Goal: Task Accomplishment & Management: Use online tool/utility

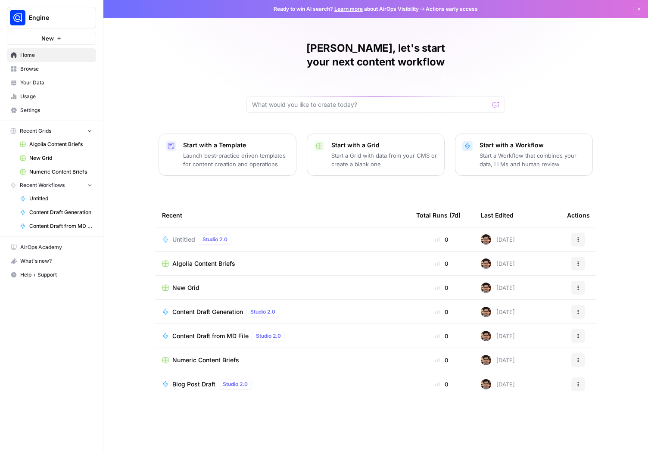
click at [49, 72] on span "Browse" at bounding box center [56, 69] width 72 height 8
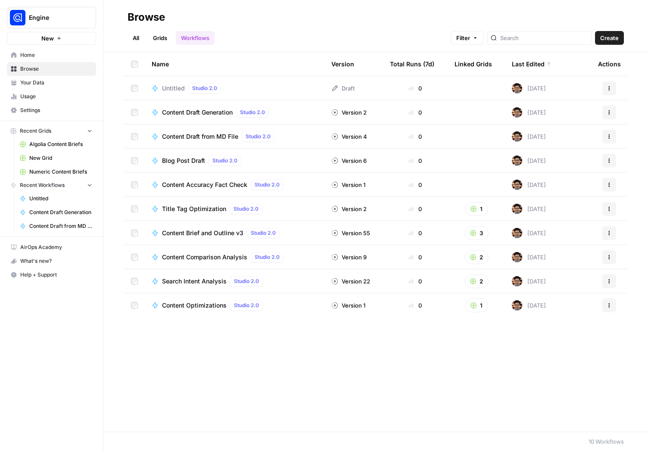
click at [609, 43] on button "Create" at bounding box center [609, 38] width 29 height 14
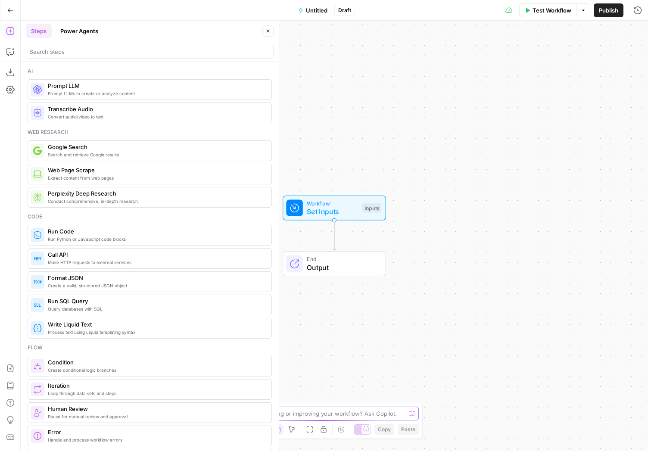
click at [345, 413] on textarea at bounding box center [319, 413] width 172 height 9
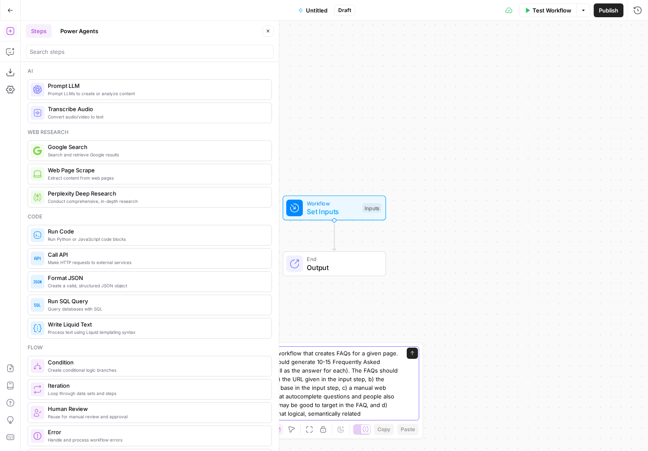
click at [306, 414] on textarea "I want to build a workflow that creates FAQs for a given page. The workflow sho…" at bounding box center [315, 383] width 165 height 69
click at [391, 411] on textarea "I want to build a workflow that creates FAQs for a given page. The workflow sho…" at bounding box center [315, 383] width 165 height 69
type textarea "I want to build a workflow that creates FAQs for a given page. The workflow sho…"
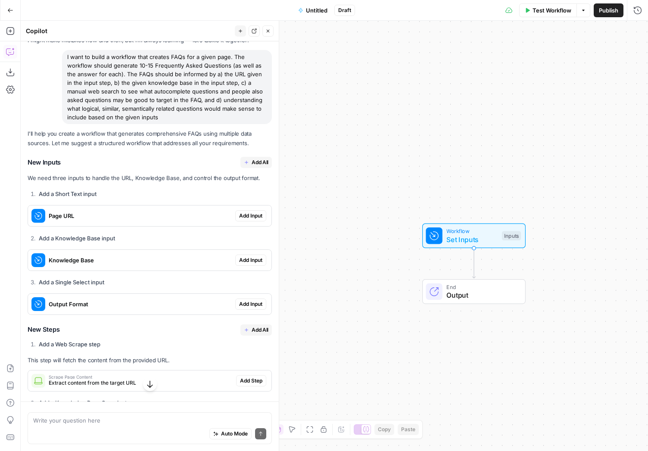
scroll to position [0, 0]
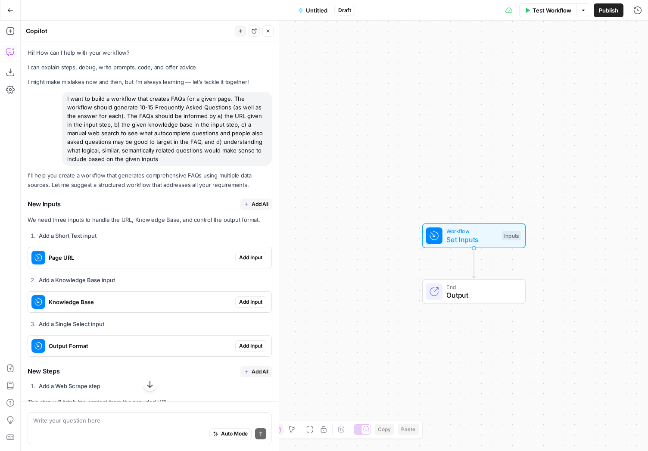
click at [251, 204] on span "Add All" at bounding box center [259, 204] width 17 height 8
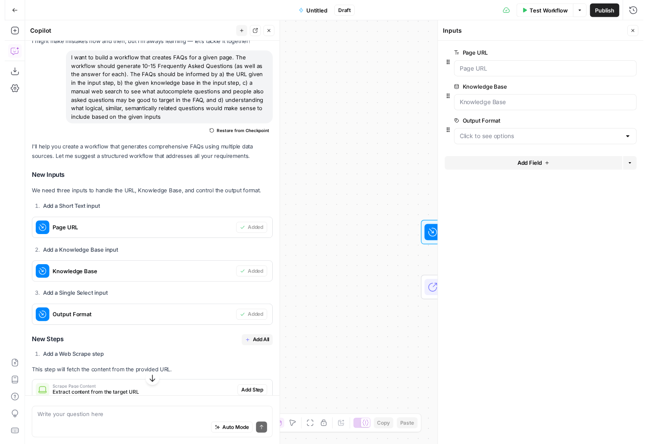
scroll to position [218, 0]
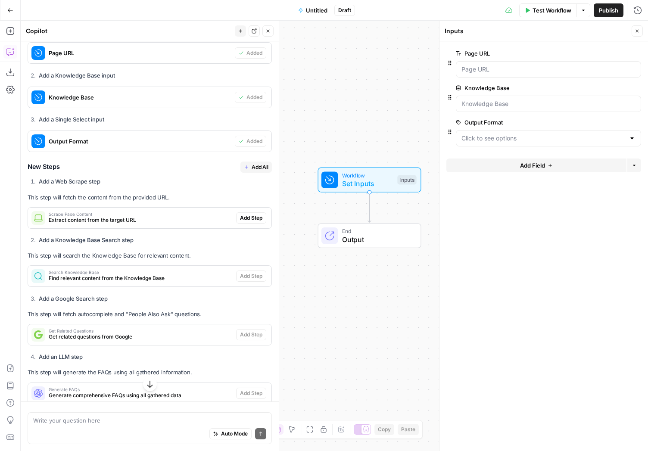
click at [251, 165] on span "Add All" at bounding box center [259, 167] width 17 height 8
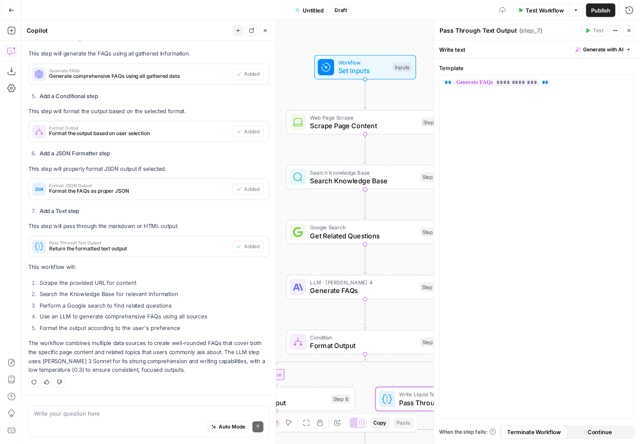
scroll to position [536, 0]
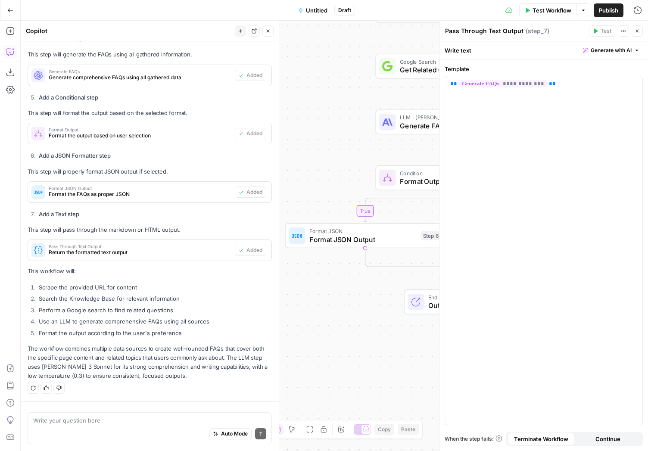
click at [554, 15] on button "Test Workflow" at bounding box center [548, 10] width 58 height 14
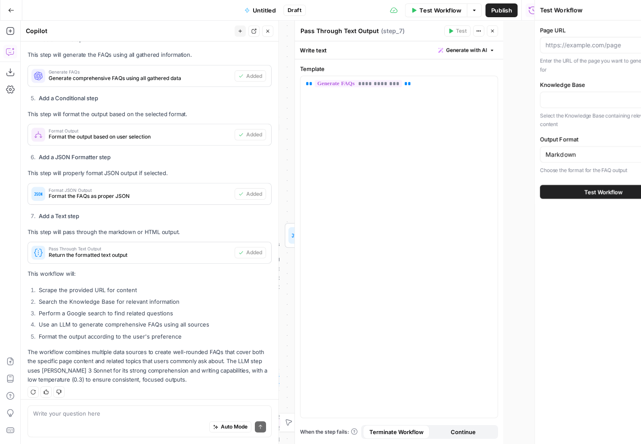
scroll to position [543, 0]
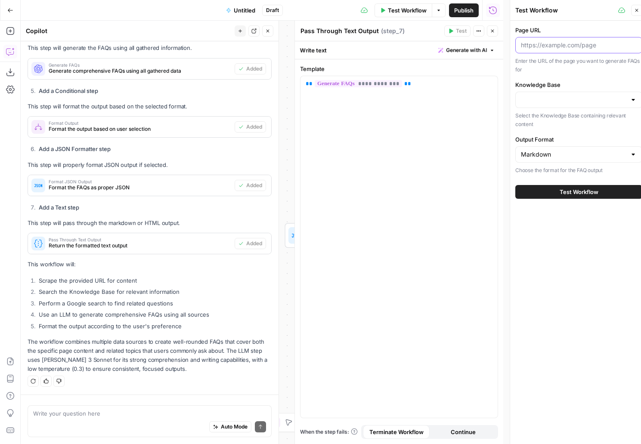
click at [544, 46] on input "Page URL" at bounding box center [579, 45] width 116 height 9
paste input "[URL][DOMAIN_NAME]"
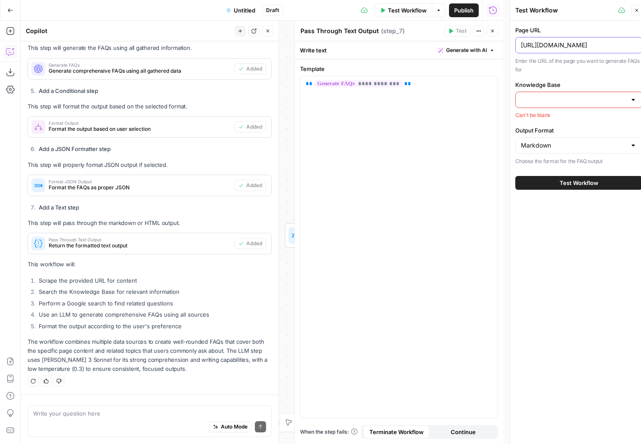
scroll to position [0, 11]
type input "[URL][DOMAIN_NAME]"
click at [552, 98] on input "Knowledge Base" at bounding box center [574, 100] width 106 height 9
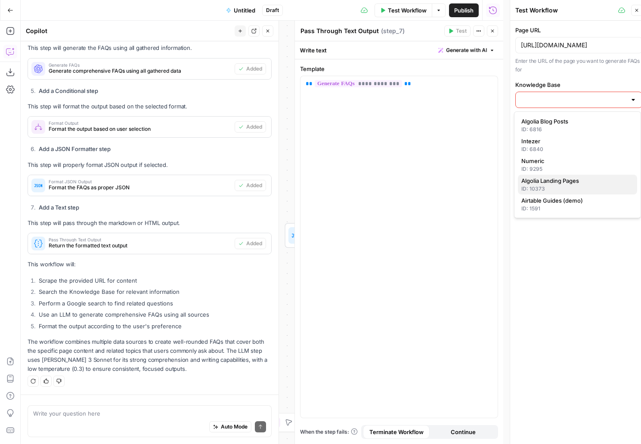
click at [547, 178] on span "Algolia Landing Pages" at bounding box center [576, 181] width 109 height 9
type input "Algolia Landing Pages"
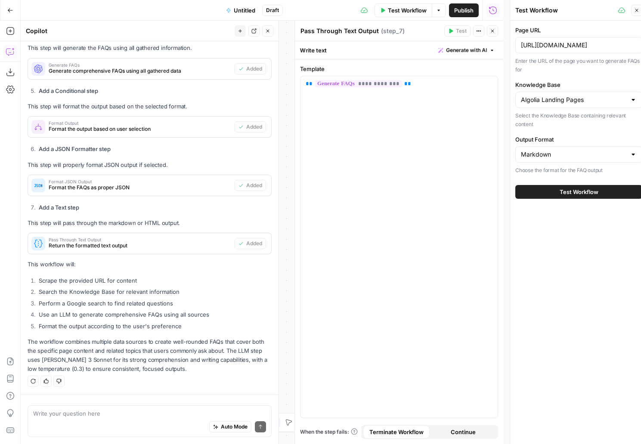
click at [555, 189] on button "Test Workflow" at bounding box center [578, 192] width 127 height 14
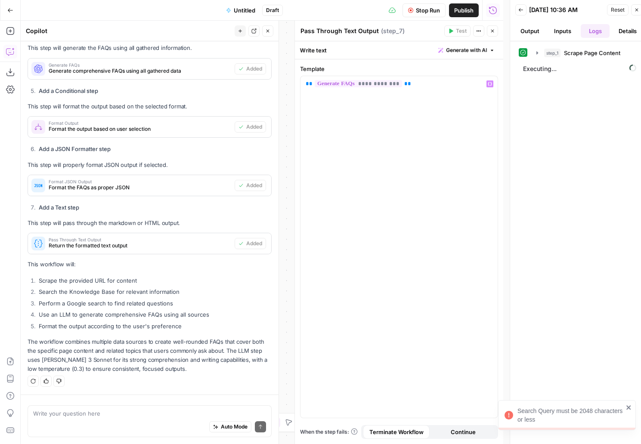
scroll to position [543, 0]
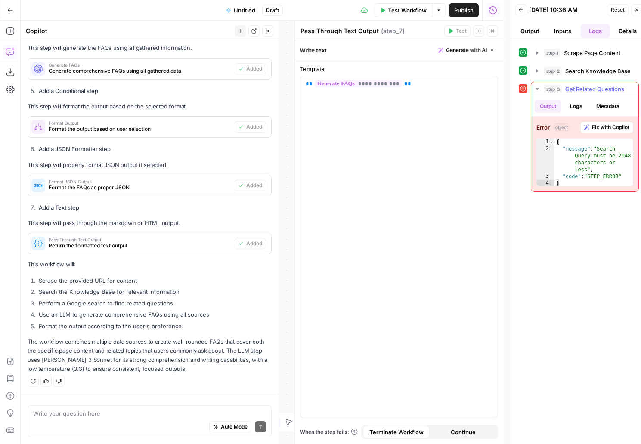
click at [619, 129] on span "Fix with Copilot" at bounding box center [610, 128] width 37 height 8
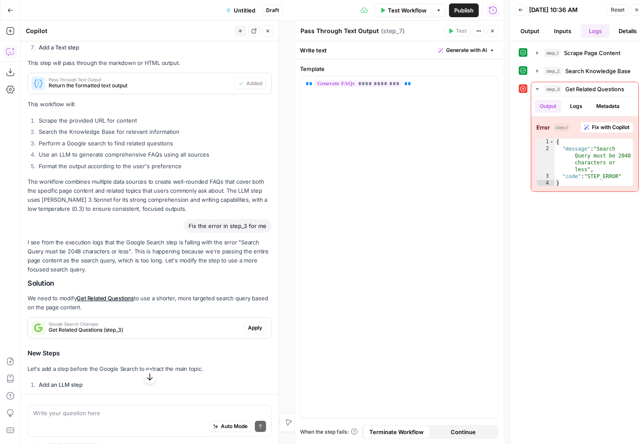
scroll to position [764, 0]
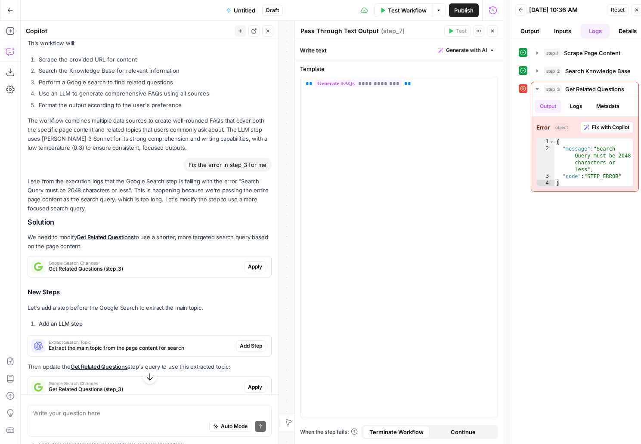
click at [248, 266] on span "Apply" at bounding box center [255, 267] width 14 height 8
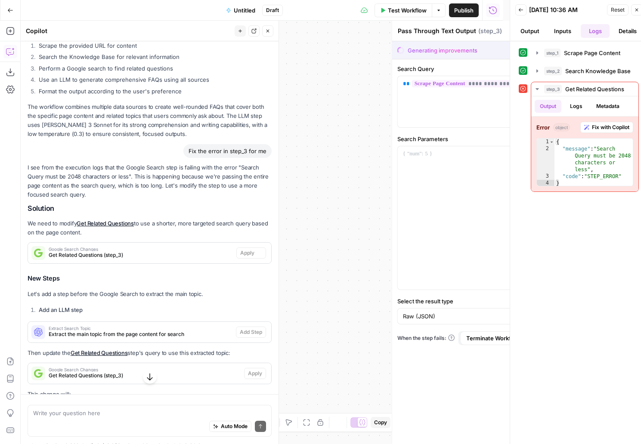
type textarea "Get Related Questions"
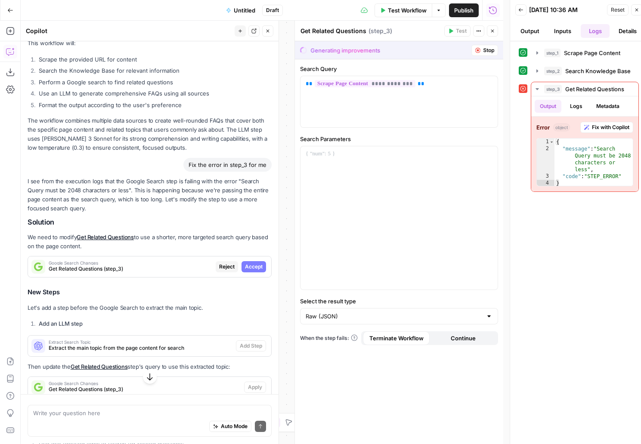
click at [251, 268] on span "Accept" at bounding box center [254, 267] width 18 height 8
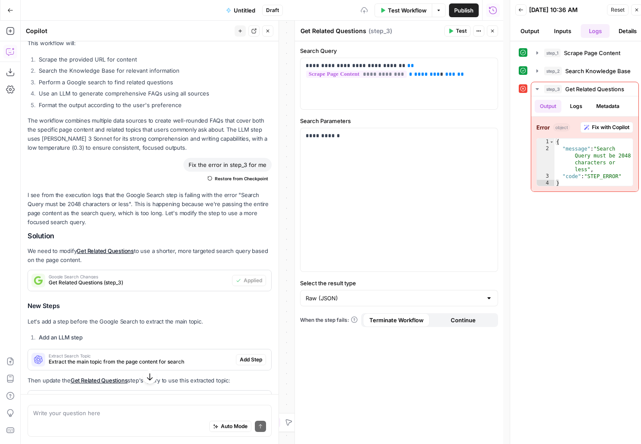
scroll to position [891, 0]
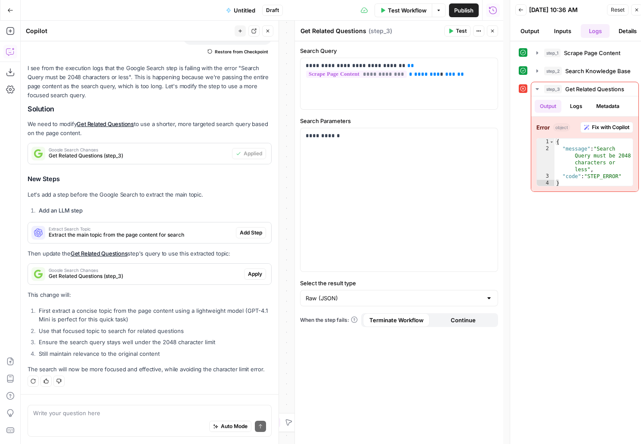
click at [245, 230] on span "Add Step" at bounding box center [251, 233] width 22 height 8
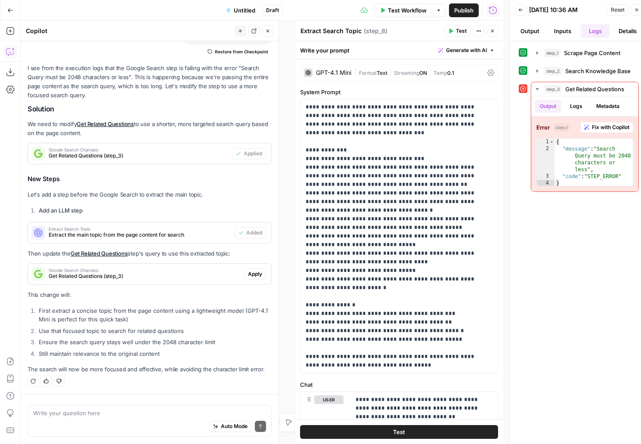
click at [244, 270] on button "Apply" at bounding box center [255, 274] width 22 height 11
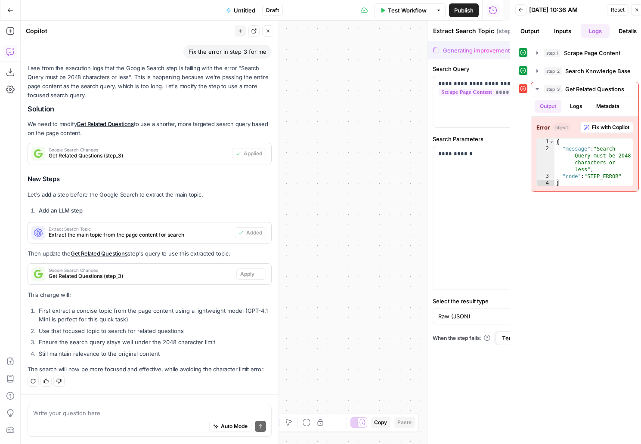
type textarea "Get Related Questions"
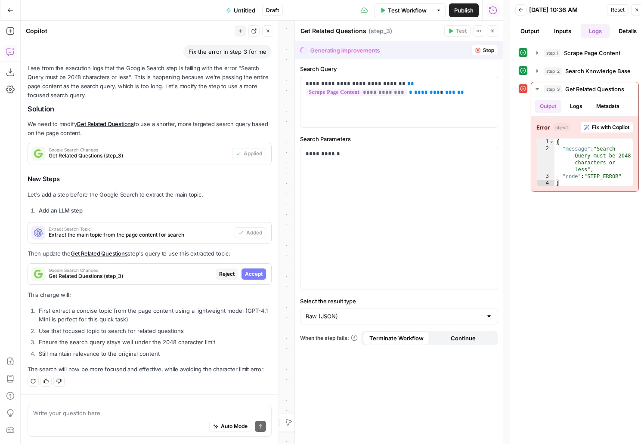
click at [246, 276] on span "Accept" at bounding box center [254, 274] width 18 height 8
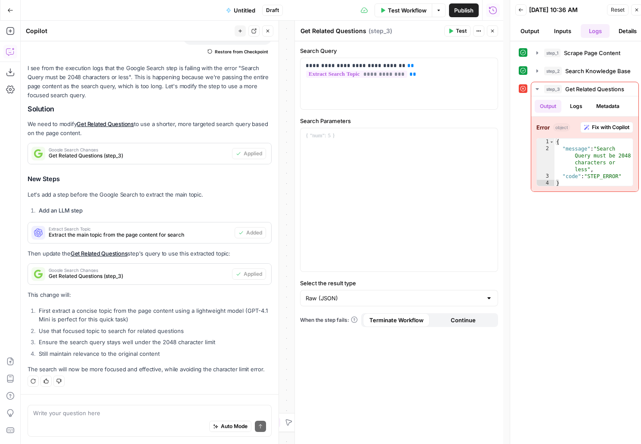
click at [408, 10] on span "Test Workflow" at bounding box center [407, 10] width 39 height 9
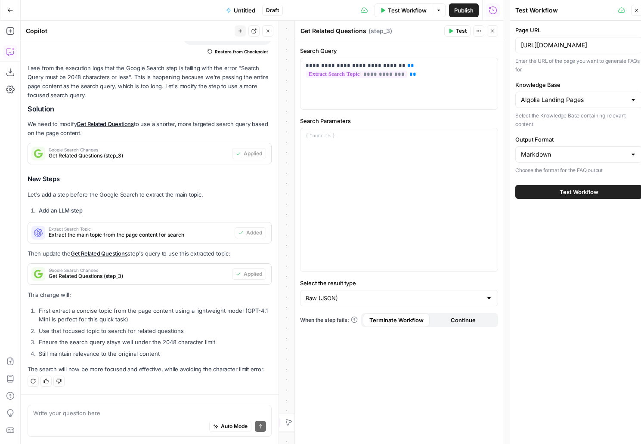
click at [550, 193] on button "Test Workflow" at bounding box center [578, 192] width 127 height 14
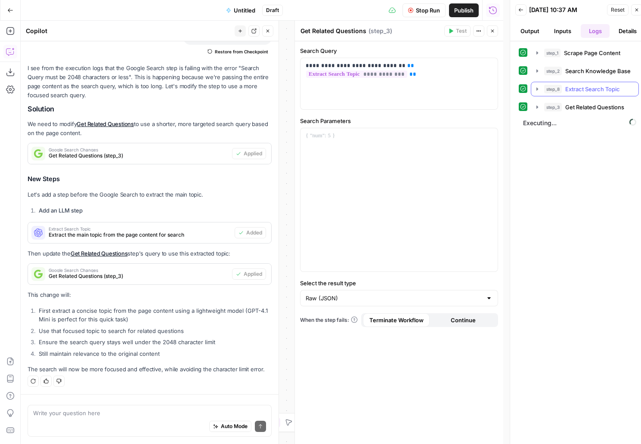
click at [538, 90] on icon "button" at bounding box center [538, 88] width 2 height 3
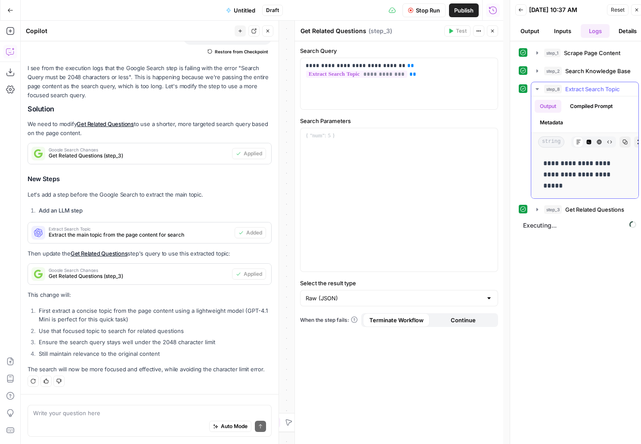
drag, startPoint x: 563, startPoint y: 187, endPoint x: 545, endPoint y: 165, distance: 28.5
click at [545, 165] on p "**********" at bounding box center [584, 175] width 83 height 34
click at [539, 90] on icon "button" at bounding box center [537, 89] width 7 height 7
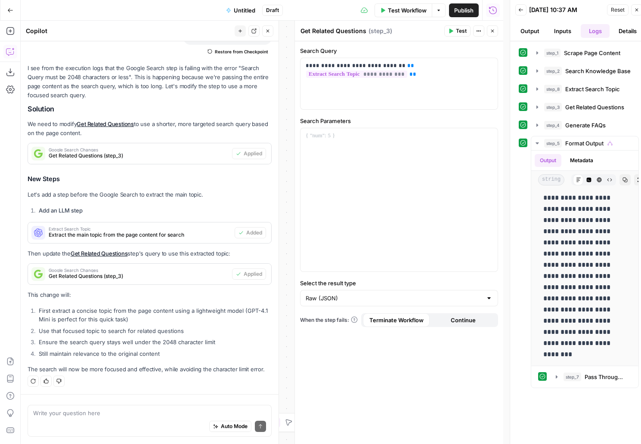
scroll to position [4814, 0]
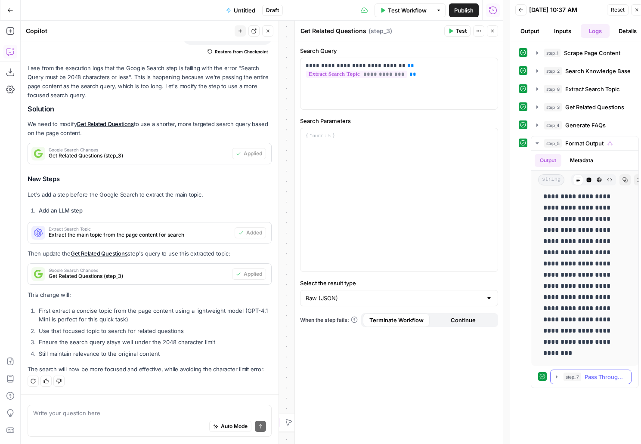
click at [557, 378] on icon "button" at bounding box center [557, 377] width 2 height 3
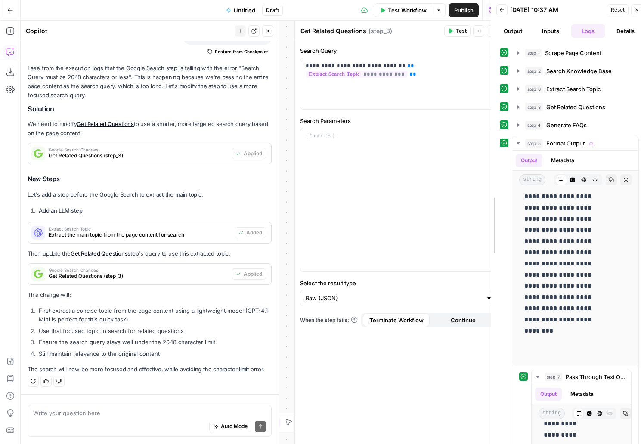
scroll to position [426, 0]
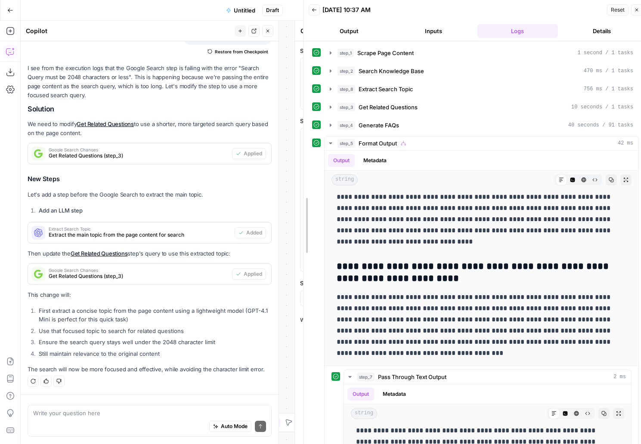
drag, startPoint x: 509, startPoint y: 363, endPoint x: 218, endPoint y: 373, distance: 290.4
click at [218, 373] on body "**********" at bounding box center [320, 222] width 641 height 444
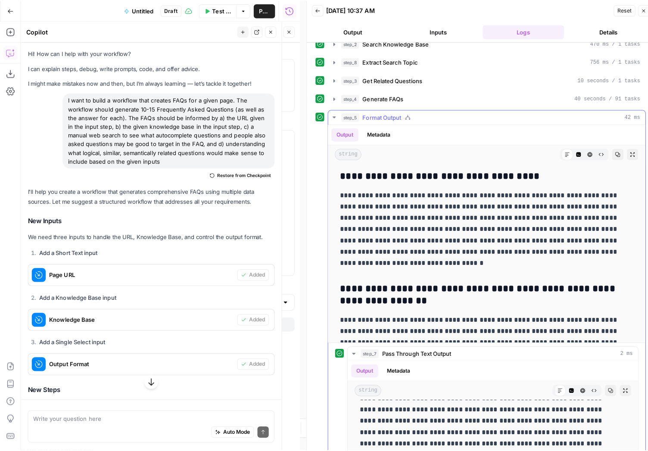
scroll to position [0, 0]
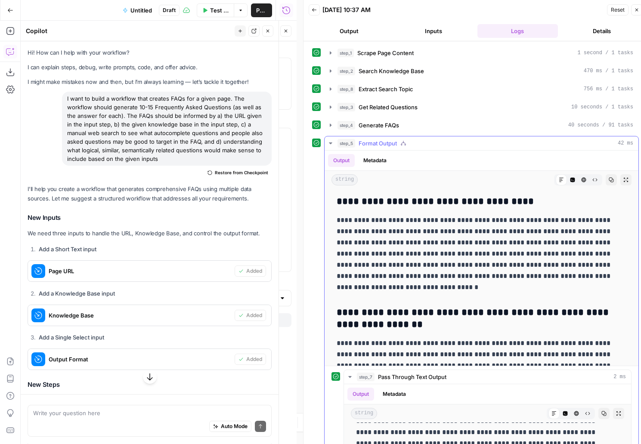
click at [330, 143] on icon "button" at bounding box center [330, 144] width 3 height 2
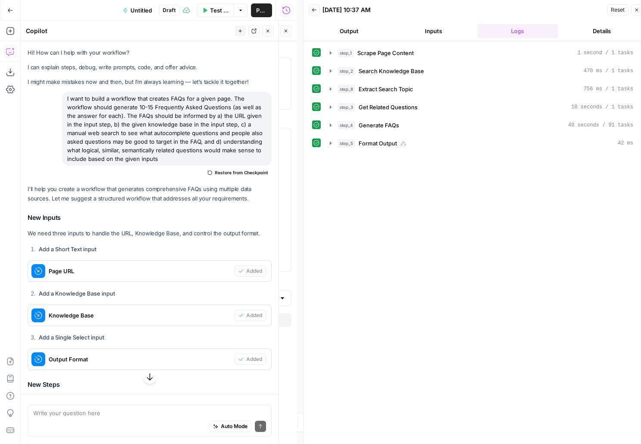
click at [137, 11] on span "Untitled" at bounding box center [141, 10] width 22 height 9
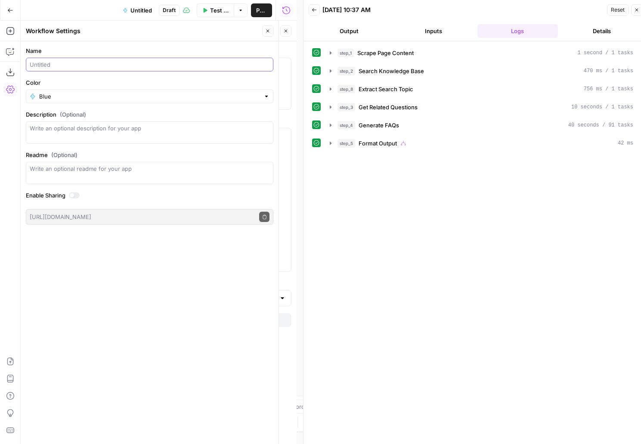
click at [56, 62] on input "Name" at bounding box center [150, 64] width 240 height 9
type input "FAQ Generator"
click at [108, 249] on div "Name FAQ Generator Color Blue Description (Optional) Readme (Optional) Write an…" at bounding box center [150, 242] width 258 height 403
click at [264, 12] on span "Publish" at bounding box center [262, 10] width 9 height 9
click at [636, 12] on icon "button" at bounding box center [636, 9] width 5 height 5
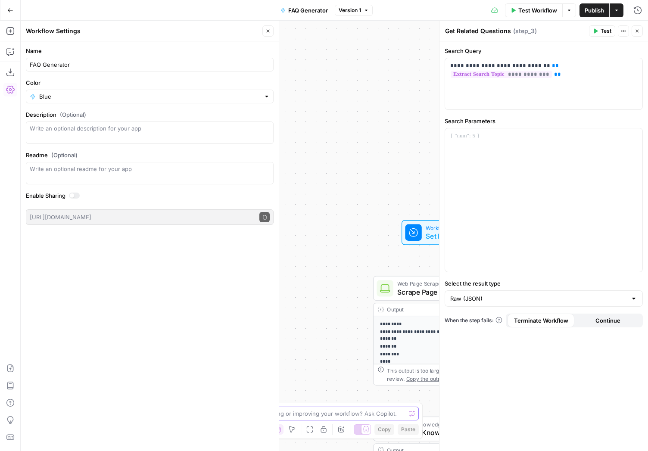
click at [309, 413] on textarea at bounding box center [319, 413] width 172 height 9
click at [261, 416] on textarea "is there a way to include a step where the workflow also does researches the do…" at bounding box center [315, 409] width 165 height 17
drag, startPoint x: 295, startPoint y: 414, endPoint x: 335, endPoint y: 414, distance: 40.5
click at [335, 414] on textarea "is there a way to include a step where the workflow also does researches the do…" at bounding box center [315, 409] width 165 height 17
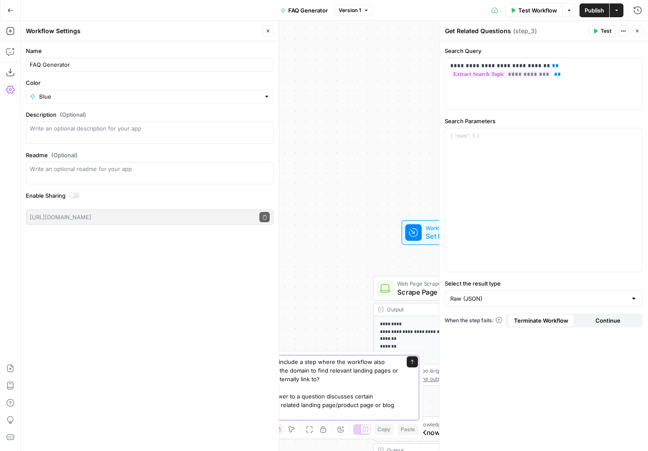
click at [274, 405] on textarea "is there a way to include a step where the workflow also does researches the do…" at bounding box center [315, 387] width 165 height 60
click at [254, 414] on textarea "is there a way to include a step where the workflow also does researches the do…" at bounding box center [315, 387] width 165 height 60
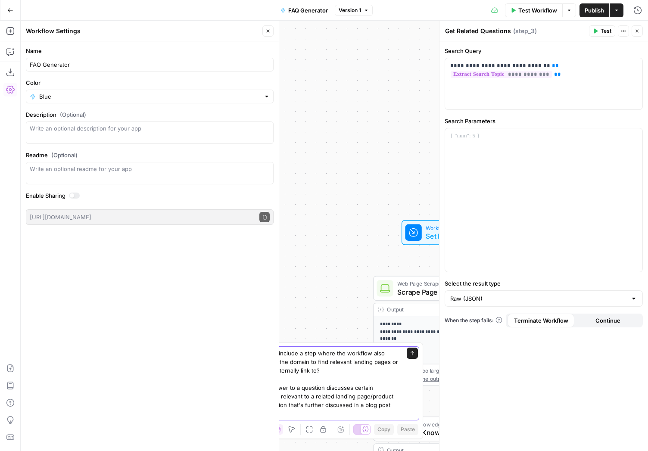
click at [289, 416] on textarea "is there a way to include a step where the workflow also does researches the do…" at bounding box center [315, 383] width 165 height 69
type textarea "is there a way to include a step where the workflow also does researches the do…"
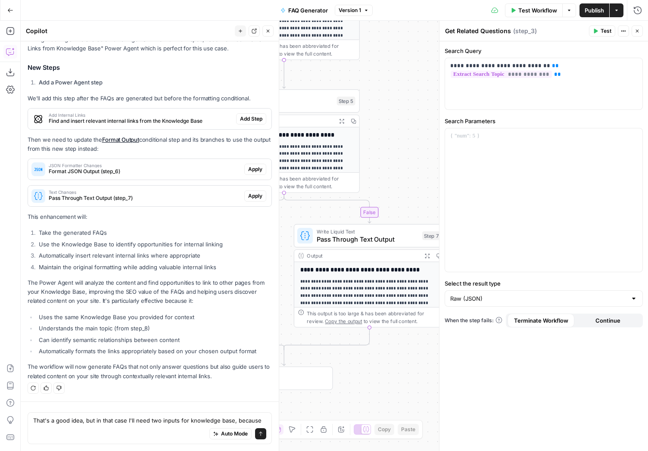
scroll to position [1324, 0]
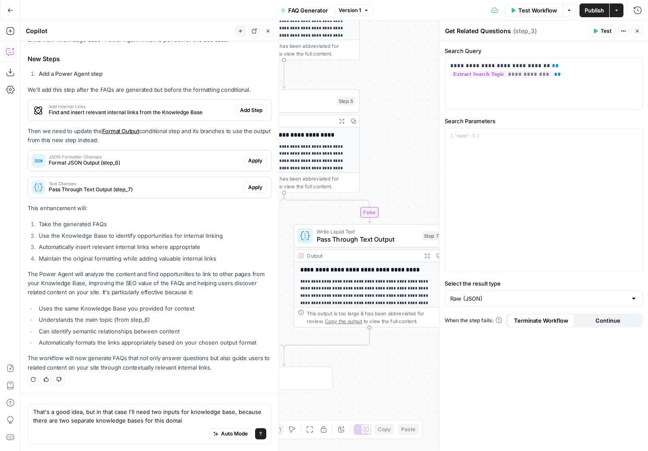
type textarea "That's a good idea, but in that case I'll need two inputs for knowledge base, b…"
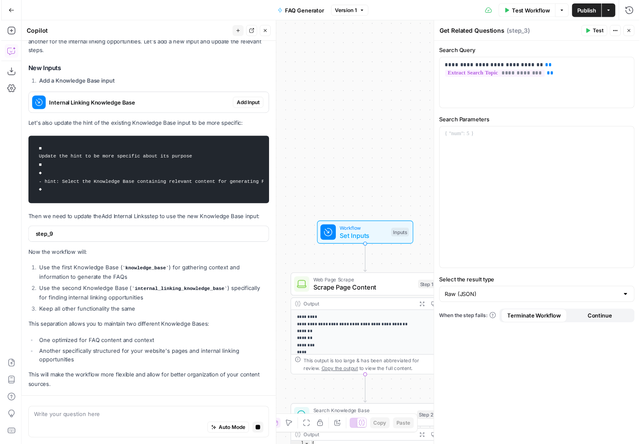
scroll to position [1723, 0]
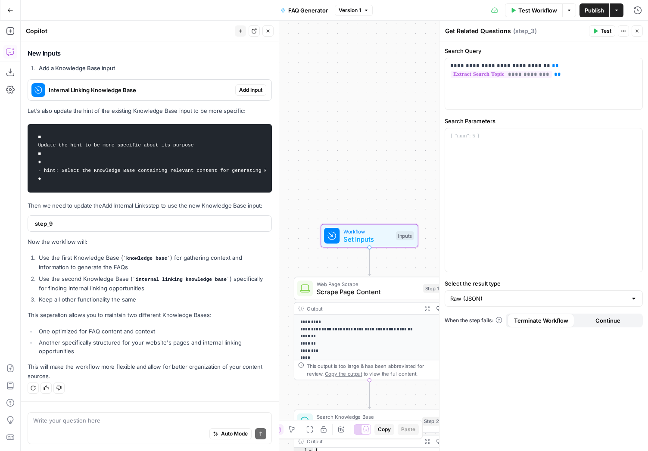
click at [239, 86] on span "Add Input" at bounding box center [250, 90] width 23 height 8
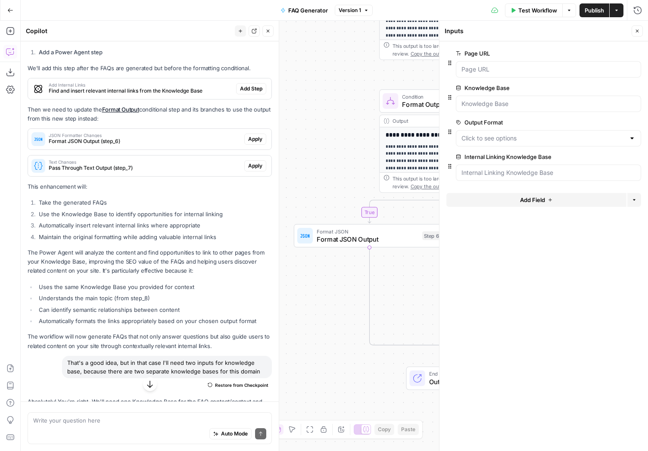
scroll to position [1355, 0]
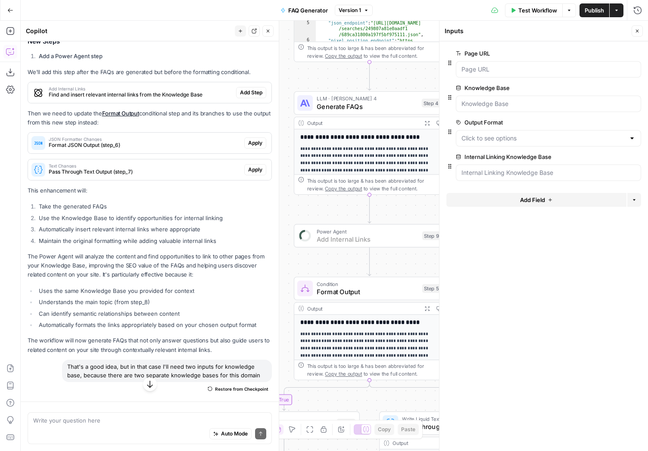
click at [247, 91] on span "Add Step" at bounding box center [251, 93] width 22 height 8
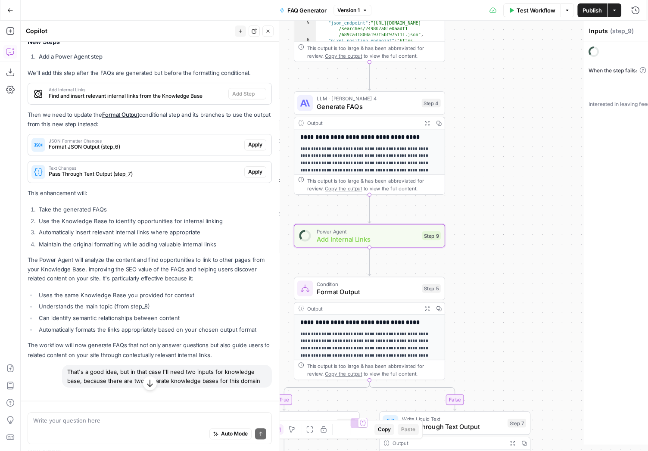
type textarea "Add Internal Links"
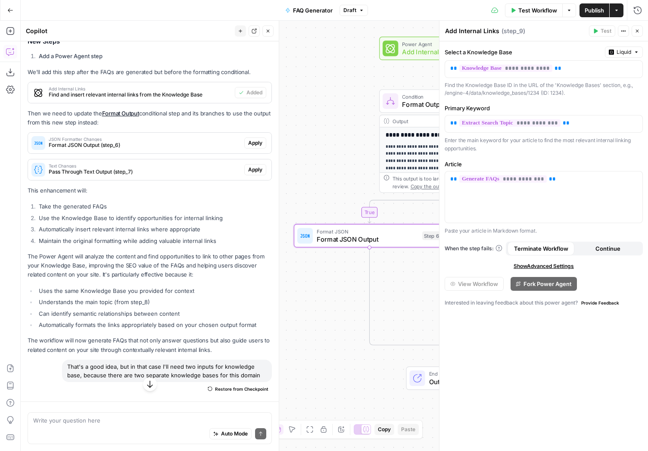
click at [235, 140] on div "JSON Formatter Changes Format JSON Output (step_6)" at bounding box center [136, 143] width 216 height 21
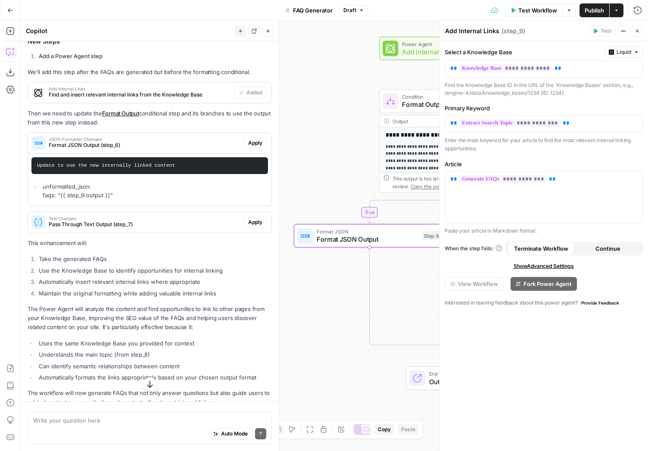
click at [244, 142] on button "Apply" at bounding box center [255, 142] width 22 height 11
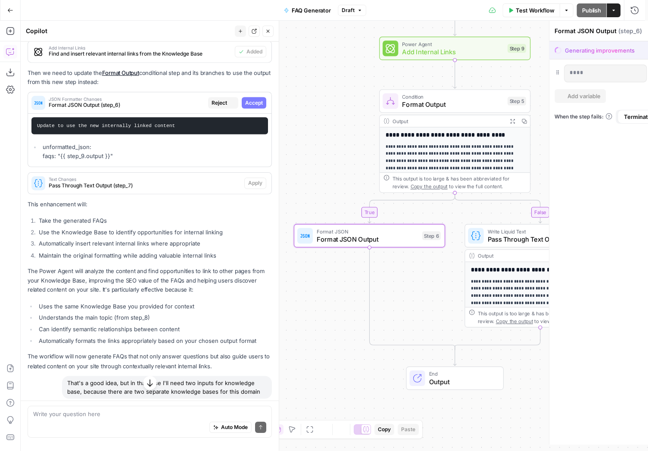
scroll to position [1314, 0]
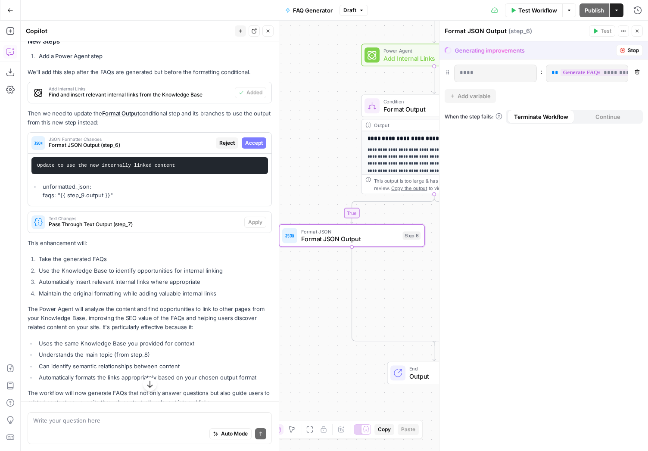
click at [253, 144] on span "Accept" at bounding box center [254, 143] width 18 height 8
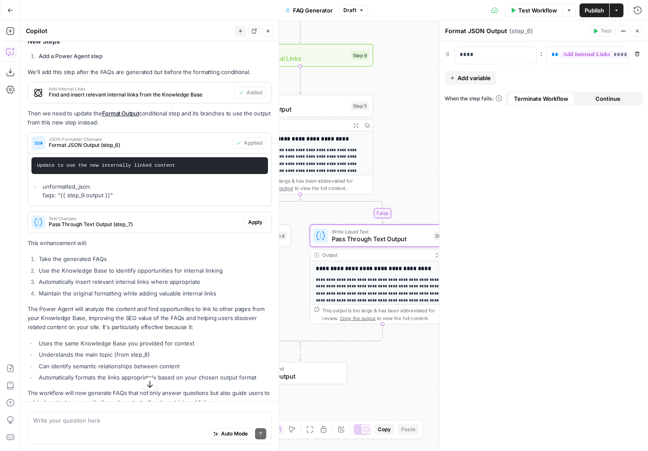
click at [249, 226] on span "Apply" at bounding box center [255, 222] width 14 height 8
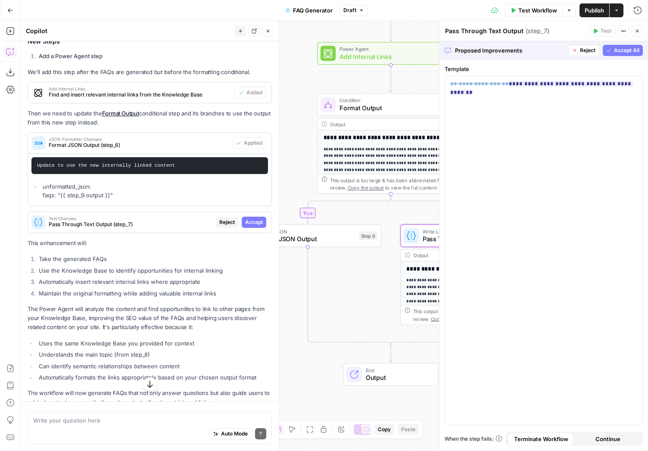
click at [248, 226] on span "Accept" at bounding box center [254, 222] width 18 height 8
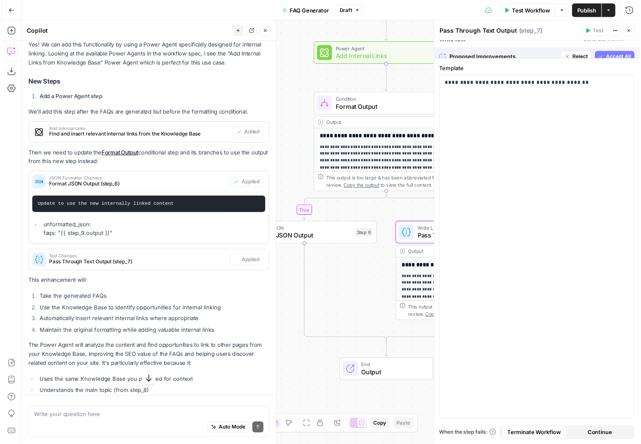
scroll to position [1355, 0]
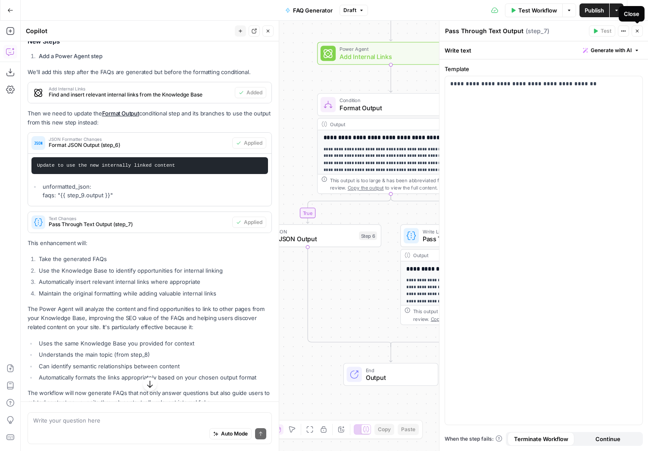
click at [640, 29] on button "Close" at bounding box center [636, 30] width 11 height 11
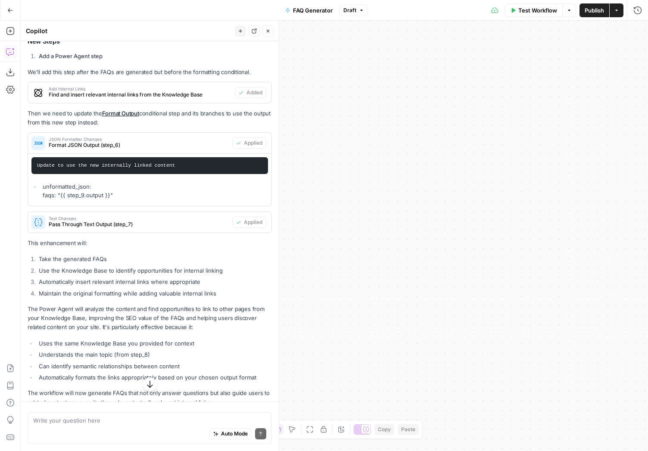
click at [535, 15] on button "Test Workflow" at bounding box center [534, 10] width 58 height 14
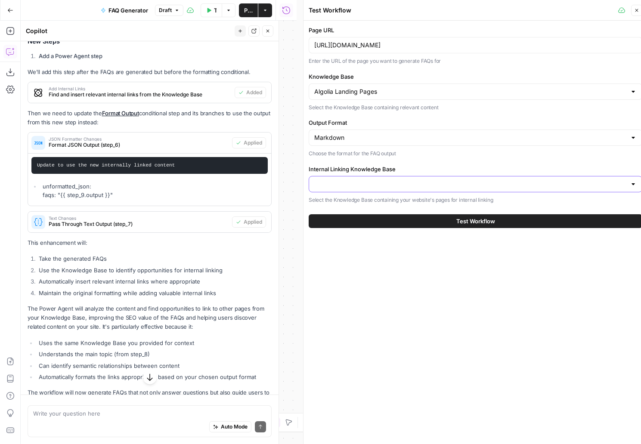
click at [353, 182] on input "Internal Linking Knowledge Base" at bounding box center [470, 184] width 312 height 9
click at [396, 330] on div "Page URL [URL][DOMAIN_NAME] Enter the URL of the page you want to generate FAQs…" at bounding box center [476, 236] width 344 height 430
click at [385, 95] on input "Knowledge Base" at bounding box center [470, 91] width 312 height 9
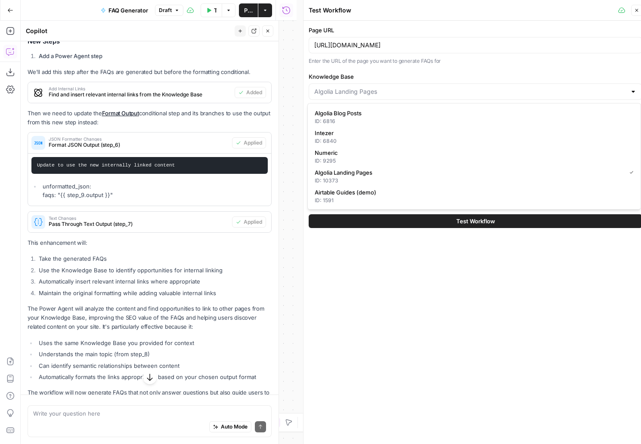
type input "Algolia Landing Pages"
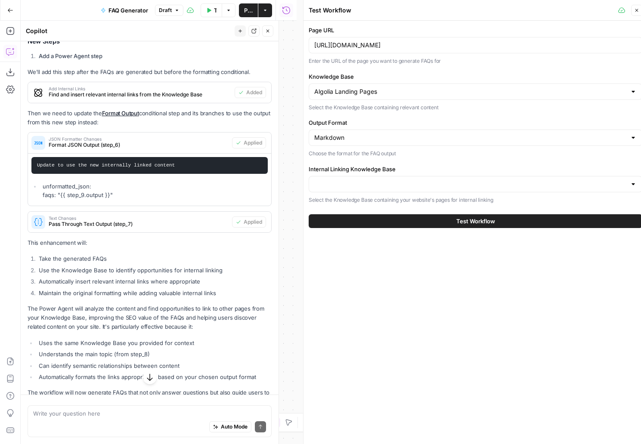
click at [415, 77] on label "Knowledge Base" at bounding box center [476, 76] width 334 height 9
click at [415, 87] on input "Algolia Landing Pages" at bounding box center [470, 91] width 312 height 9
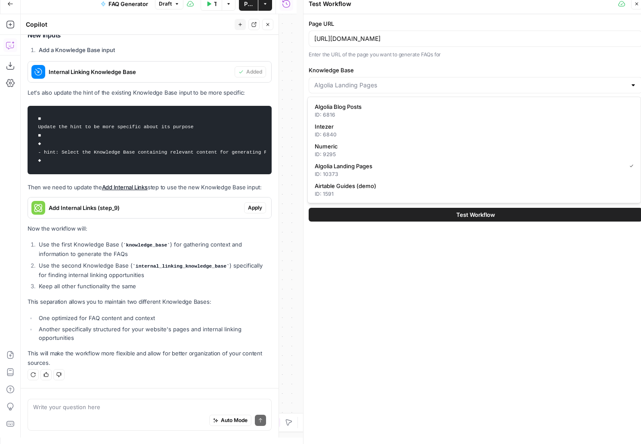
scroll to position [0, 0]
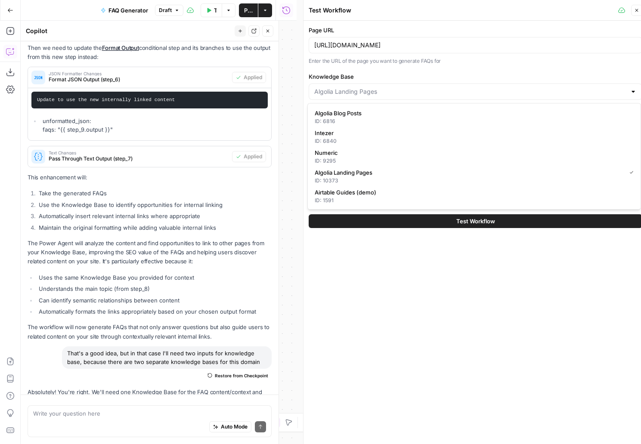
type input "Algolia Landing Pages"
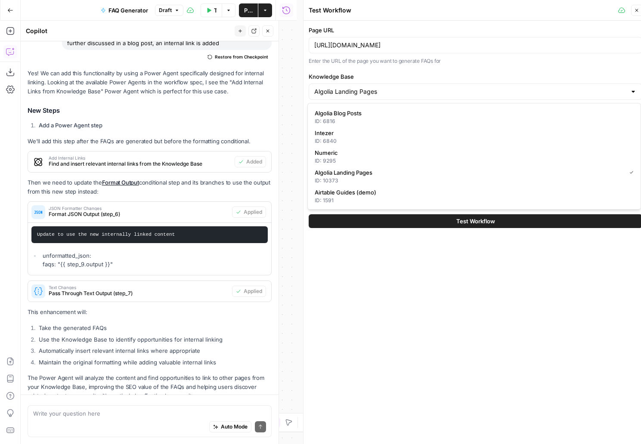
click at [71, 419] on div "Auto Mode Send" at bounding box center [149, 427] width 233 height 19
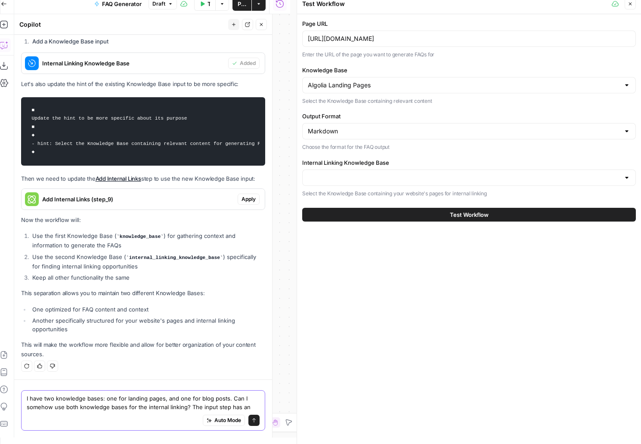
scroll to position [1845, 0]
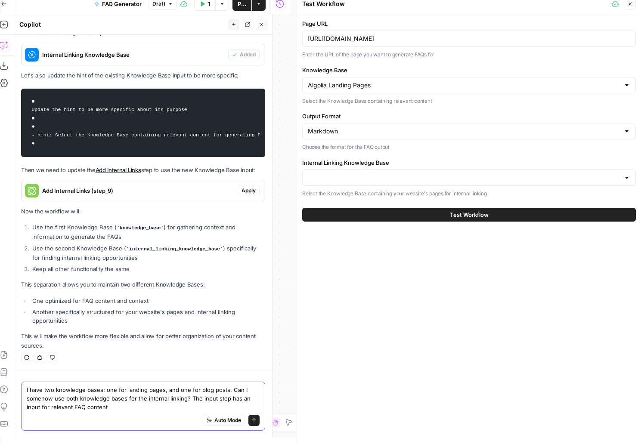
click at [42, 406] on textarea "I have two knowledge bases: one for landing pages, and one for blog posts. Can …" at bounding box center [143, 399] width 233 height 26
click at [51, 407] on textarea "I have two knowledge bases: one for landing pages, and one for blog posts. Can …" at bounding box center [143, 399] width 233 height 26
drag, startPoint x: 175, startPoint y: 408, endPoint x: 146, endPoint y: 407, distance: 28.9
click at [146, 408] on textarea "I have two knowledge bases: one for landing pages, and one for blog posts. Can …" at bounding box center [143, 399] width 233 height 26
drag, startPoint x: 143, startPoint y: 407, endPoint x: 182, endPoint y: 407, distance: 38.8
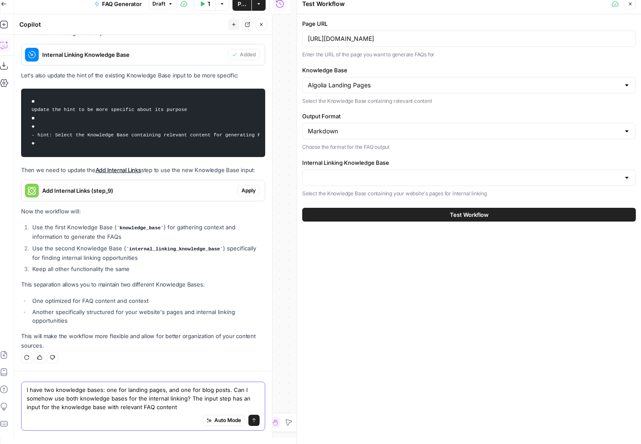
click at [182, 407] on textarea "I have two knowledge bases: one for landing pages, and one for blog posts. Can …" at bounding box center [143, 399] width 233 height 26
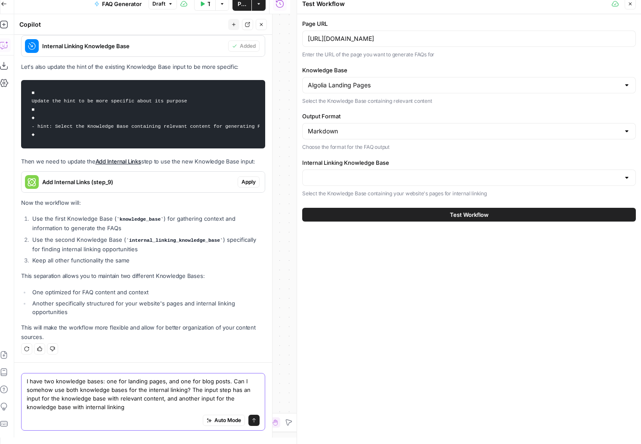
click at [84, 409] on textarea "I have two knowledge bases: one for landing pages, and one for blog posts. Can …" at bounding box center [143, 394] width 233 height 34
click at [140, 406] on textarea "I have two knowledge bases: one for landing pages, and one for blog posts. Can …" at bounding box center [143, 394] width 233 height 34
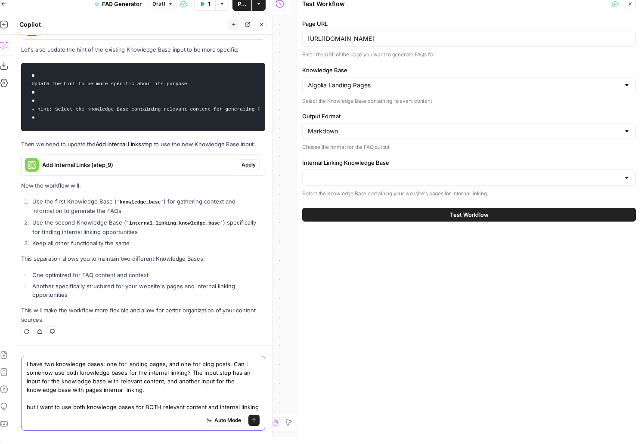
scroll to position [1880, 0]
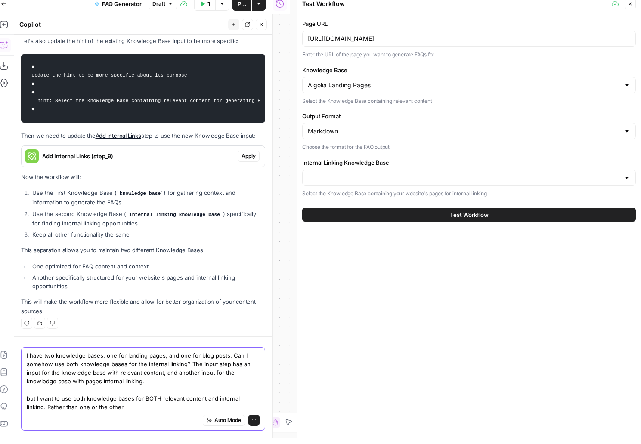
type textarea "I have two knowledge bases: one for landing pages, and one for blog posts. Can …"
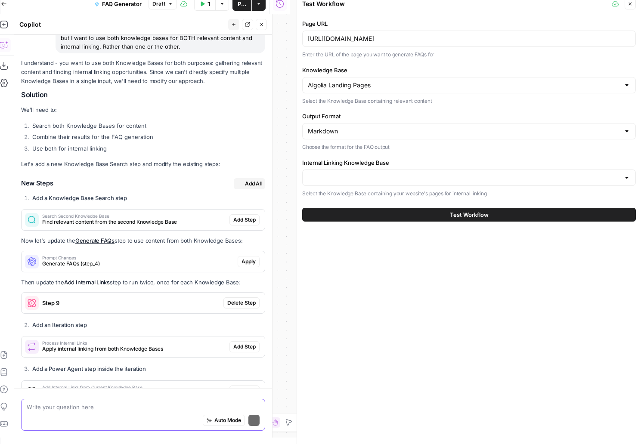
scroll to position [2193, 0]
click at [245, 189] on span "Add All" at bounding box center [253, 185] width 17 height 8
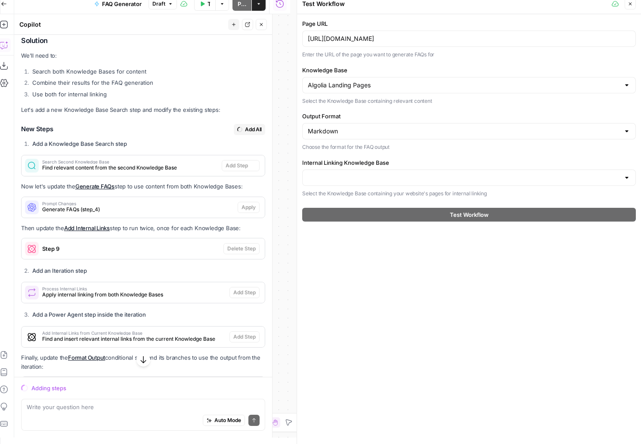
scroll to position [2138, 0]
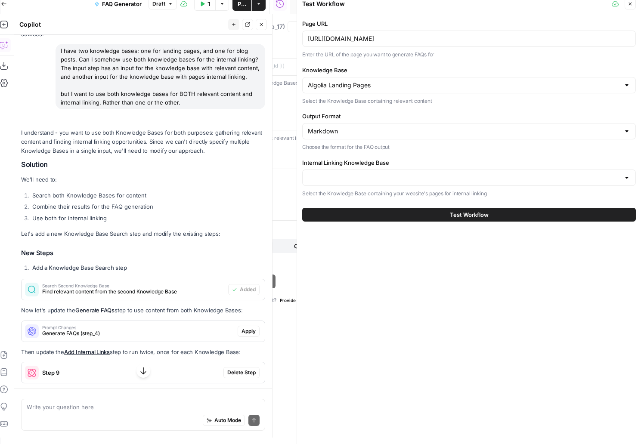
type textarea "Add Internal Links from Current Knowledge Base"
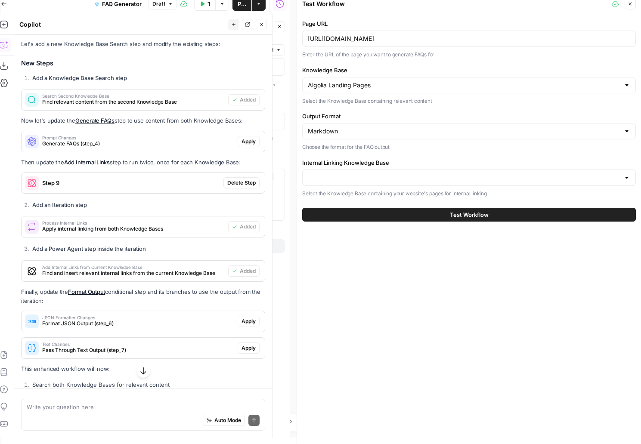
scroll to position [2378, 0]
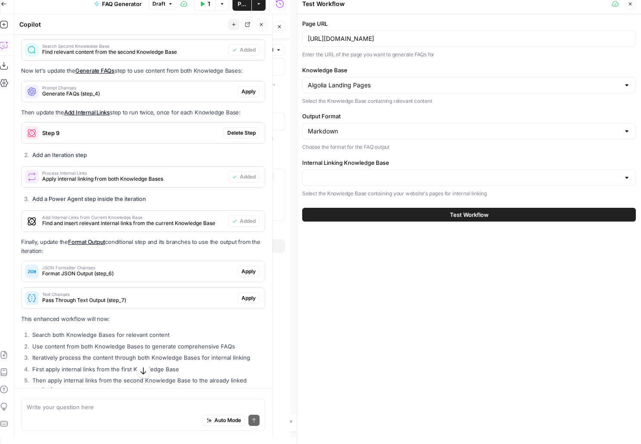
click at [242, 96] on span "Apply" at bounding box center [249, 92] width 14 height 8
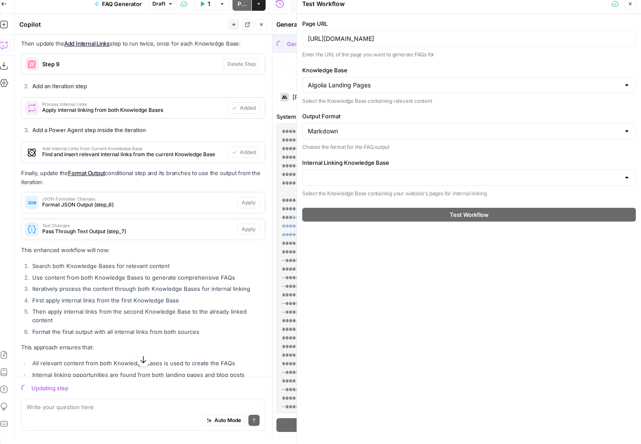
scroll to position [2309, 0]
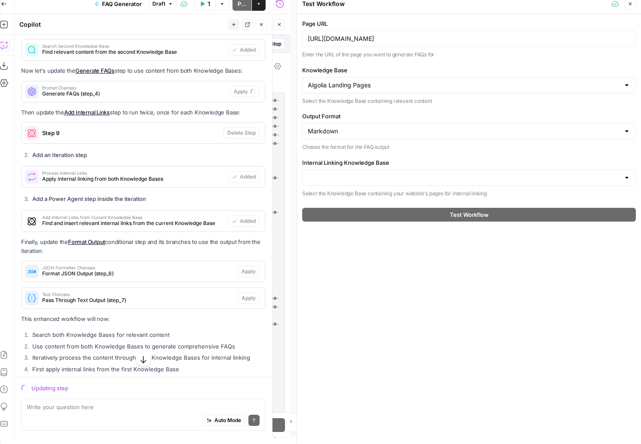
click at [631, 4] on icon "button" at bounding box center [630, 4] width 3 height 3
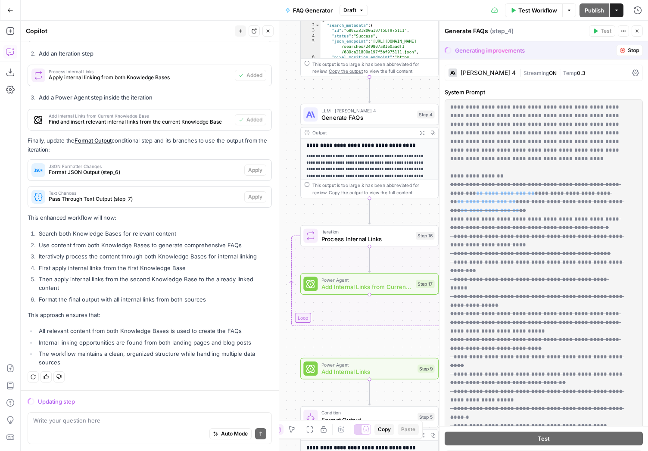
scroll to position [2143, 0]
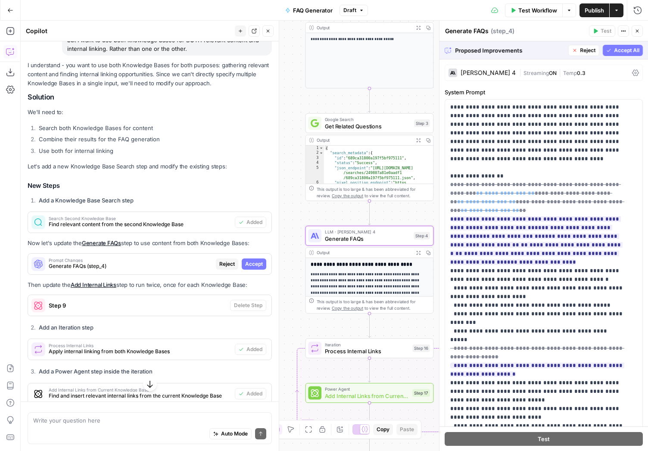
click at [245, 268] on span "Accept" at bounding box center [254, 264] width 18 height 8
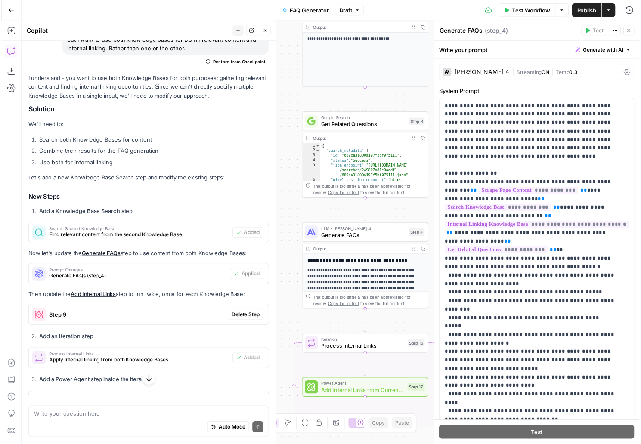
scroll to position [2374, 0]
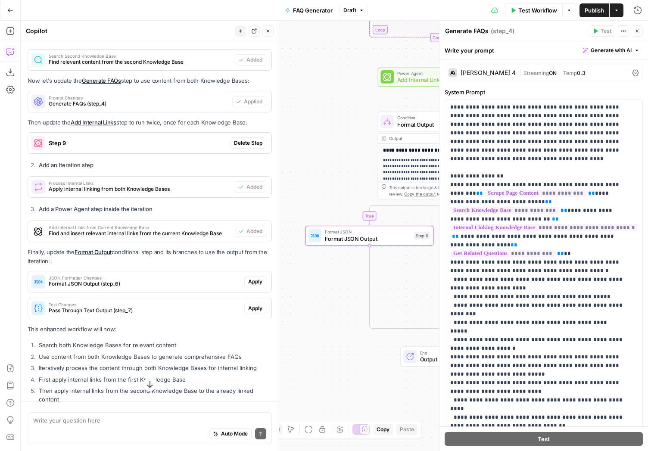
click at [248, 286] on span "Apply" at bounding box center [255, 282] width 14 height 8
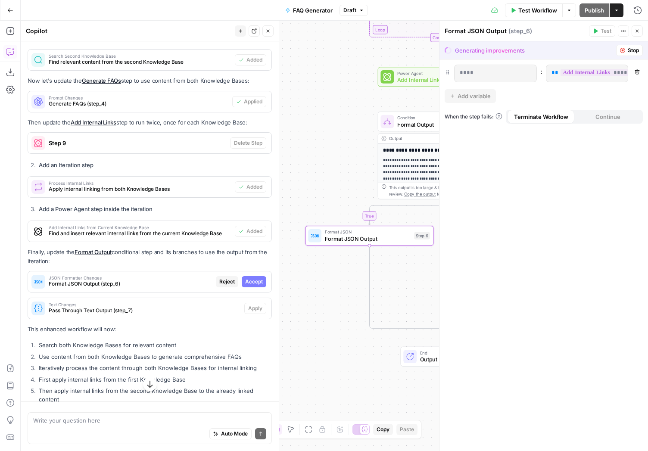
click at [245, 286] on span "Accept" at bounding box center [254, 282] width 18 height 8
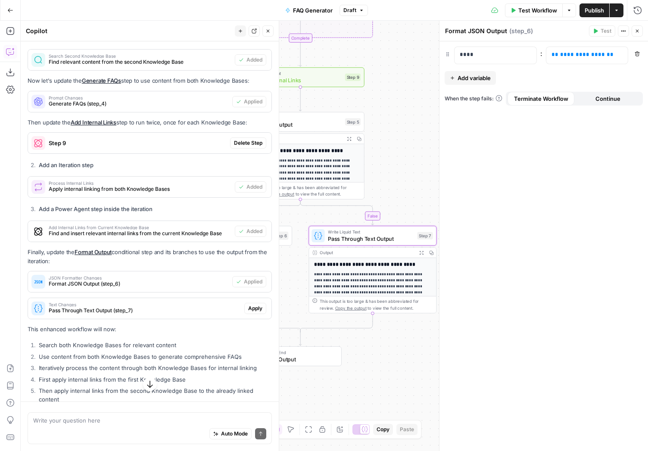
click at [248, 312] on span "Apply" at bounding box center [255, 308] width 14 height 8
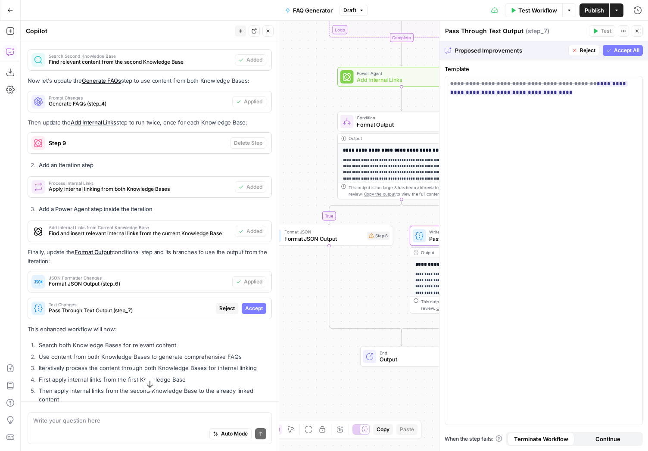
click at [245, 312] on span "Accept" at bounding box center [254, 308] width 18 height 8
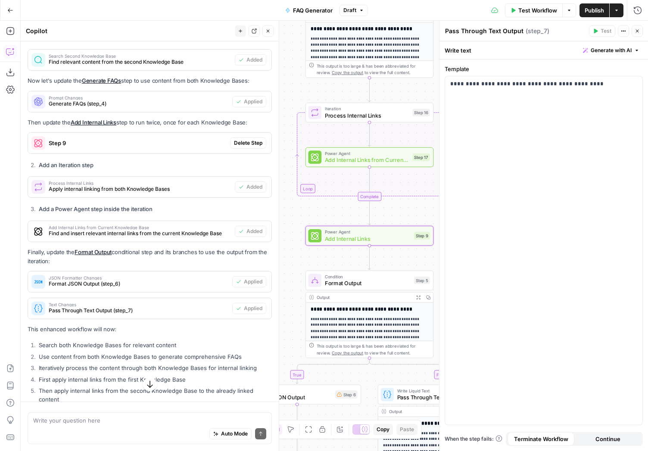
click at [237, 147] on span "Delete Step" at bounding box center [248, 143] width 28 height 8
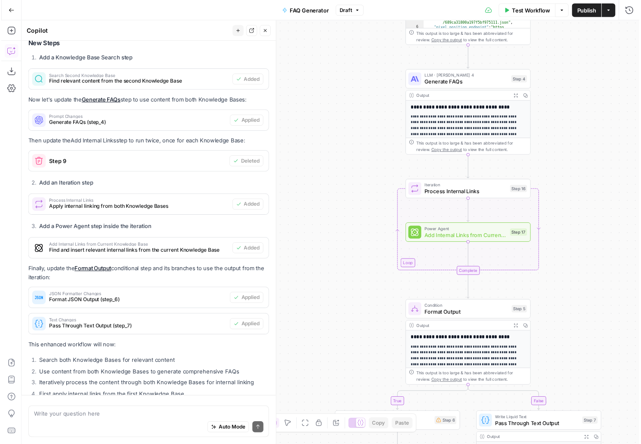
scroll to position [2304, 0]
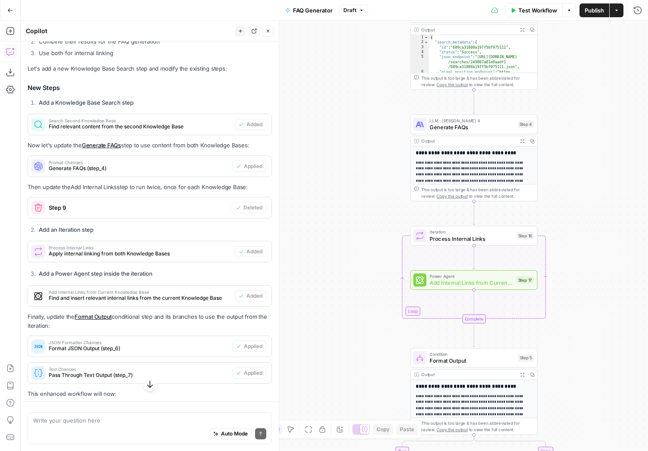
click at [534, 14] on span "Test Workflow" at bounding box center [537, 10] width 39 height 9
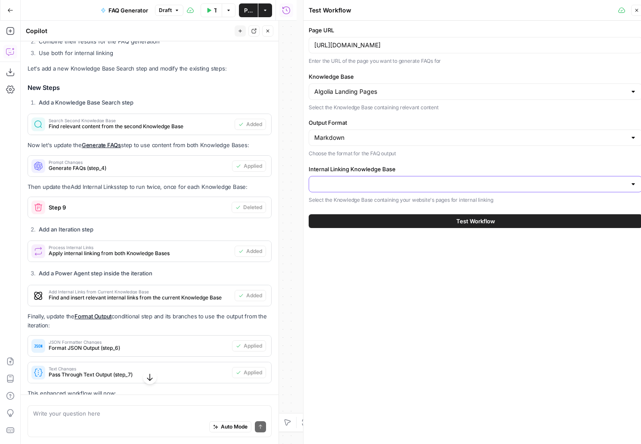
click at [337, 183] on input "Internal Linking Knowledge Base" at bounding box center [470, 184] width 312 height 9
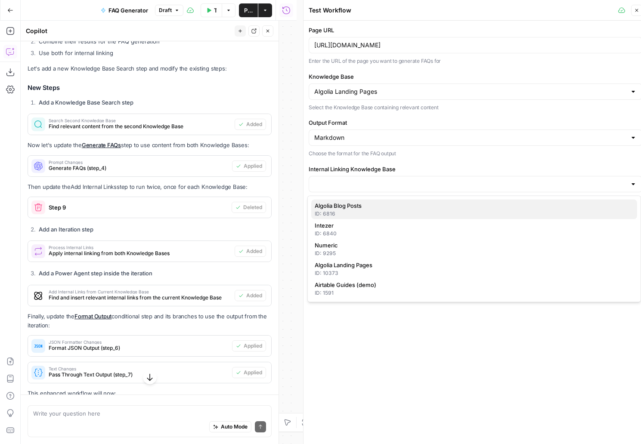
click at [350, 205] on span "Algolia Blog Posts" at bounding box center [473, 206] width 316 height 9
type input "Algolia Blog Posts"
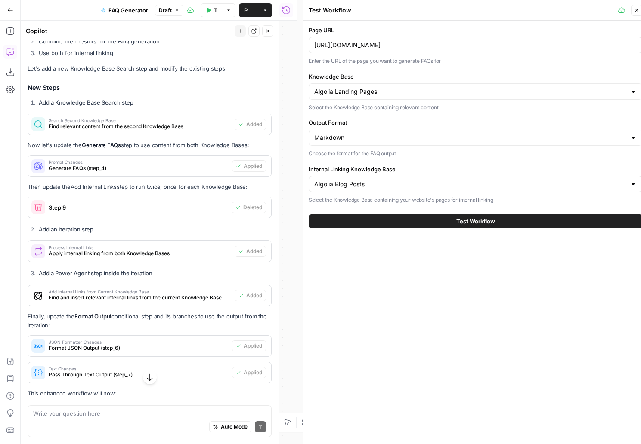
click at [408, 225] on button "Test Workflow" at bounding box center [476, 221] width 334 height 14
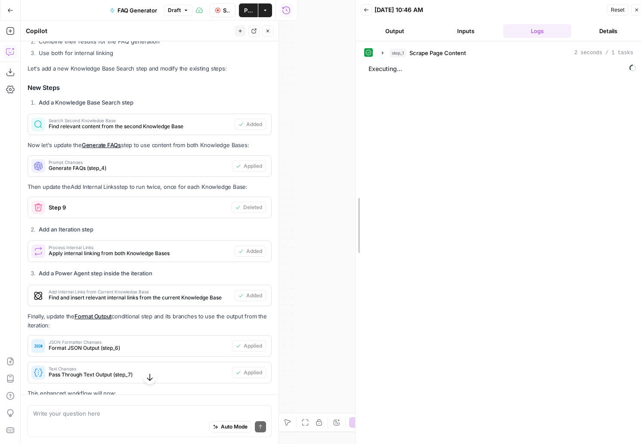
drag, startPoint x: 305, startPoint y: 204, endPoint x: 357, endPoint y: 202, distance: 52.1
click at [357, 202] on div "Back [DATE] 10:46 AM Reset Close Output Inputs Logs Details step_1 Scrape Page …" at bounding box center [501, 225] width 292 height 451
